Goal: Task Accomplishment & Management: Manage account settings

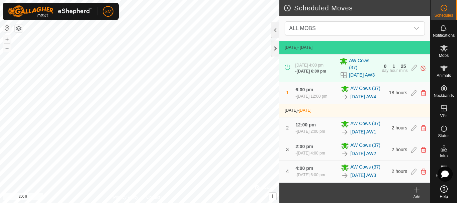
click at [420, 192] on icon at bounding box center [417, 190] width 8 height 8
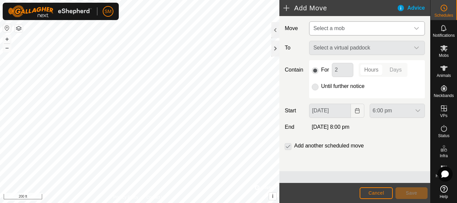
click at [323, 30] on span "Select a mob" at bounding box center [329, 28] width 31 height 6
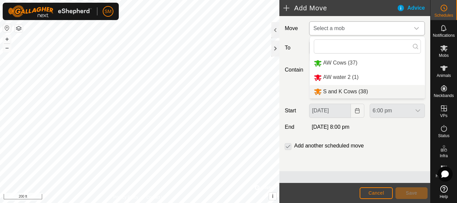
click at [334, 90] on li "S and K Cows (38)" at bounding box center [367, 92] width 115 height 14
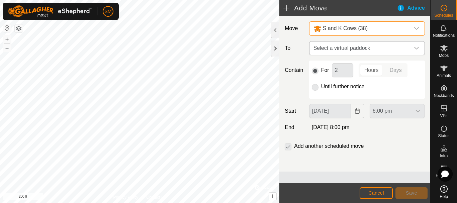
click at [348, 50] on span "Select a virtual paddock" at bounding box center [360, 48] width 99 height 13
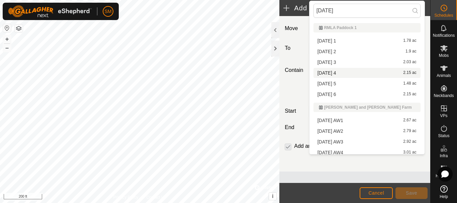
type input "[DATE]"
click at [333, 71] on li "[DATE] 4 2.15 ac" at bounding box center [367, 73] width 107 height 10
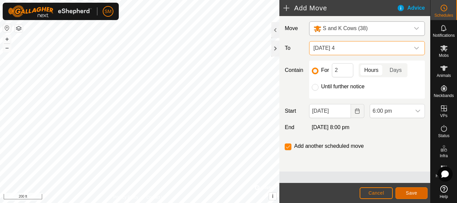
click at [418, 195] on button "Save" at bounding box center [412, 193] width 32 height 12
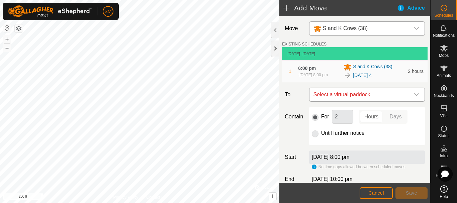
click at [414, 97] on icon "dropdown trigger" at bounding box center [416, 94] width 5 height 5
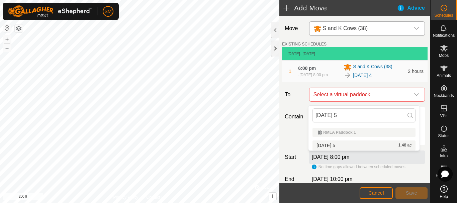
type input "[DATE] 5"
click at [344, 145] on li "[DATE] 5 1.48 ac" at bounding box center [364, 146] width 103 height 10
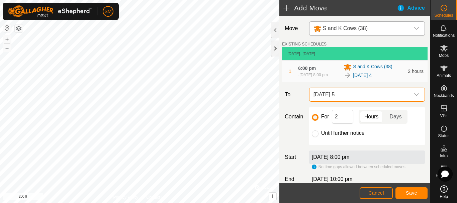
click at [340, 97] on span "[DATE] 5" at bounding box center [360, 94] width 99 height 13
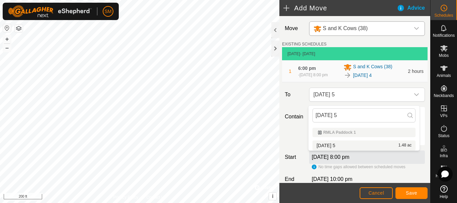
type input "[DATE] 5"
click at [339, 145] on li "[DATE] 5 1.48 ac" at bounding box center [364, 146] width 103 height 10
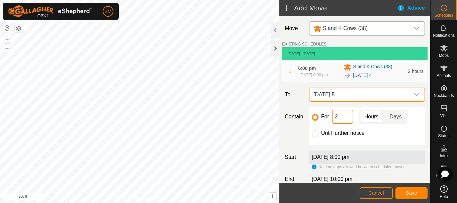
click at [341, 121] on input "2" at bounding box center [342, 117] width 21 height 14
type input "16"
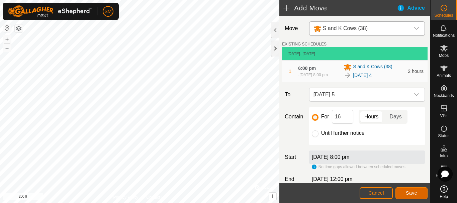
click at [413, 195] on span "Save" at bounding box center [411, 192] width 11 height 5
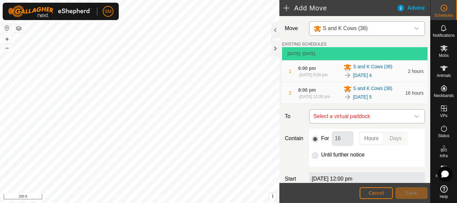
click at [414, 119] on icon "dropdown trigger" at bounding box center [416, 116] width 5 height 5
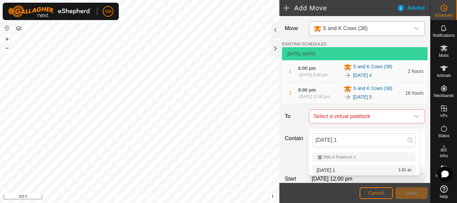
type input "[DATE] 1"
click at [335, 170] on li "[DATE] 1 1.61 ac" at bounding box center [364, 170] width 103 height 10
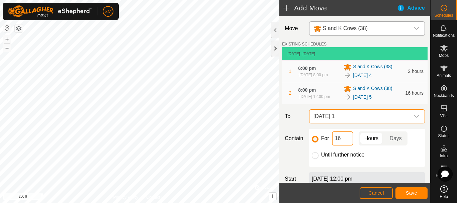
click at [340, 144] on input "16" at bounding box center [342, 139] width 21 height 14
type input "2"
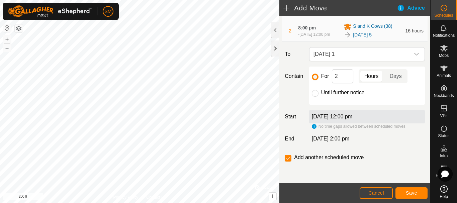
scroll to position [68, 0]
click at [415, 192] on span "Save" at bounding box center [411, 192] width 11 height 5
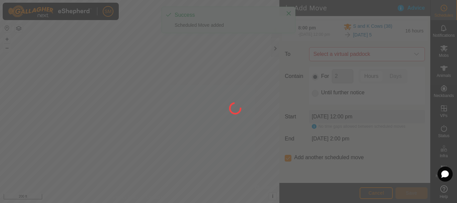
scroll to position [5, 0]
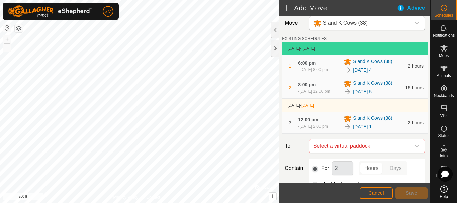
click at [412, 118] on div "3 12:00 pm [DATE], 2:00 pm S and K Cows [PHONE_NUMBER][DATE] 1 2 hours" at bounding box center [355, 122] width 140 height 21
click at [414, 149] on icon "dropdown trigger" at bounding box center [416, 146] width 5 height 5
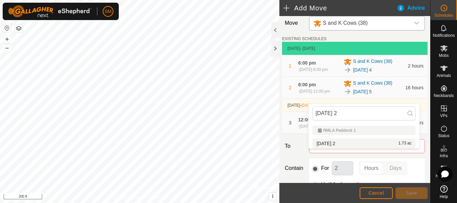
type input "[DATE] 2"
click at [326, 143] on li "[DATE] 2 1.73 ac" at bounding box center [364, 144] width 103 height 10
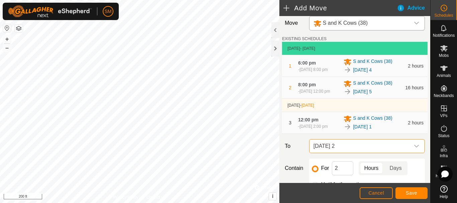
click at [361, 153] on span "[DATE] 2" at bounding box center [360, 146] width 99 height 13
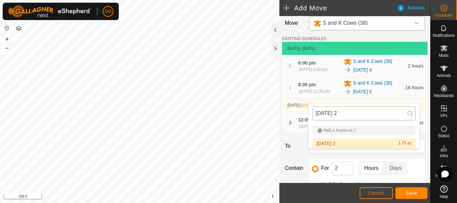
drag, startPoint x: 344, startPoint y: 113, endPoint x: 315, endPoint y: 113, distance: 29.8
click at [315, 113] on input "[DATE] 2" at bounding box center [364, 113] width 103 height 14
click at [337, 142] on li "[DATE] 2 1.73 ac" at bounding box center [364, 144] width 103 height 10
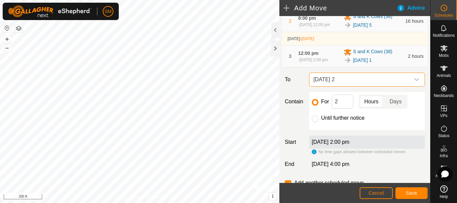
scroll to position [106, 0]
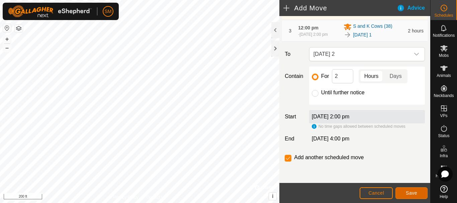
click at [413, 198] on button "Save" at bounding box center [412, 193] width 32 height 12
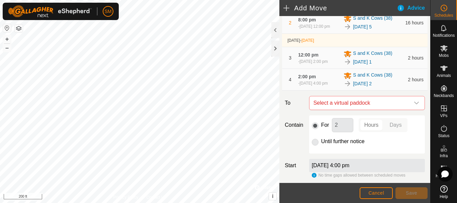
scroll to position [131, 0]
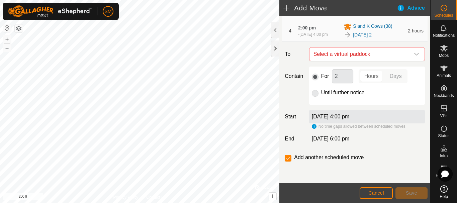
click at [412, 58] on div "dropdown trigger" at bounding box center [416, 54] width 13 height 13
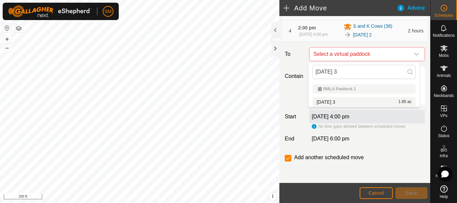
type input "[DATE] 3"
click at [341, 99] on li "[DATE] 3 1.85 ac" at bounding box center [364, 102] width 103 height 10
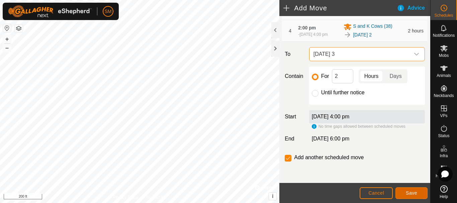
click at [409, 194] on span "Save" at bounding box center [411, 192] width 11 height 5
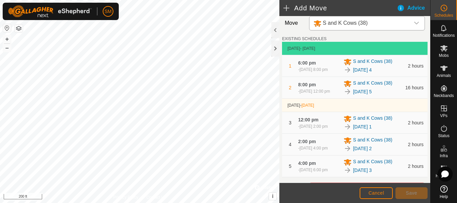
scroll to position [156, 0]
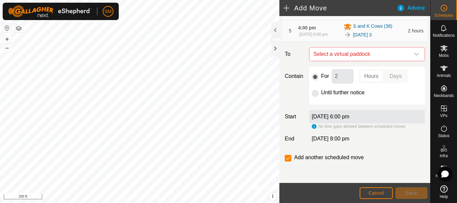
click at [414, 55] on icon "dropdown trigger" at bounding box center [416, 54] width 5 height 3
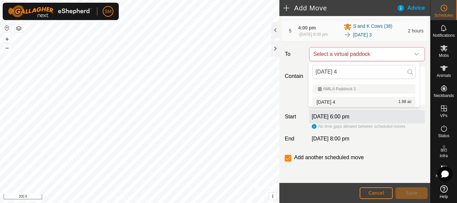
type input "[DATE] 4"
click at [336, 100] on li "[DATE] 4 1.98 ac" at bounding box center [364, 102] width 103 height 10
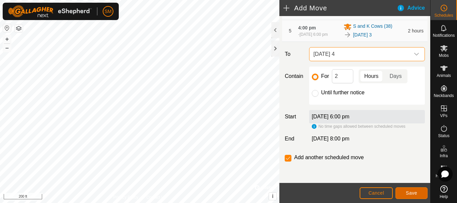
click at [415, 193] on span "Save" at bounding box center [411, 192] width 11 height 5
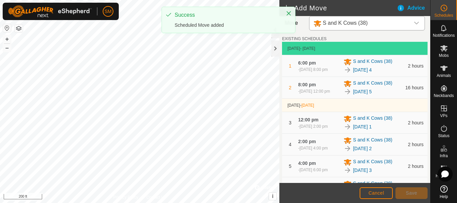
scroll to position [181, 0]
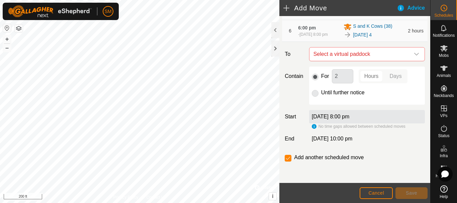
click at [414, 55] on icon "dropdown trigger" at bounding box center [416, 54] width 5 height 5
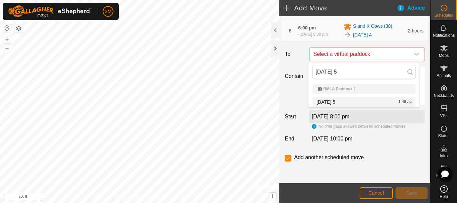
type input "[DATE] 5"
click at [338, 102] on li "[DATE] 5 1.48 ac" at bounding box center [364, 102] width 103 height 10
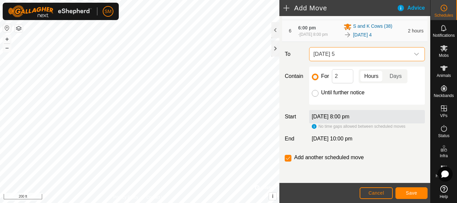
click at [314, 95] on input "Until further notice" at bounding box center [315, 93] width 7 height 7
radio input "true"
checkbox input "false"
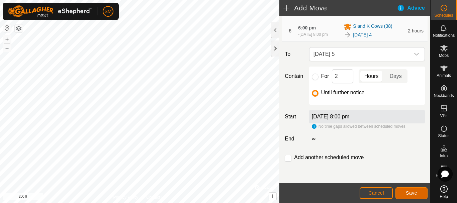
click at [412, 194] on span "Save" at bounding box center [411, 192] width 11 height 5
